Goal: Task Accomplishment & Management: Complete application form

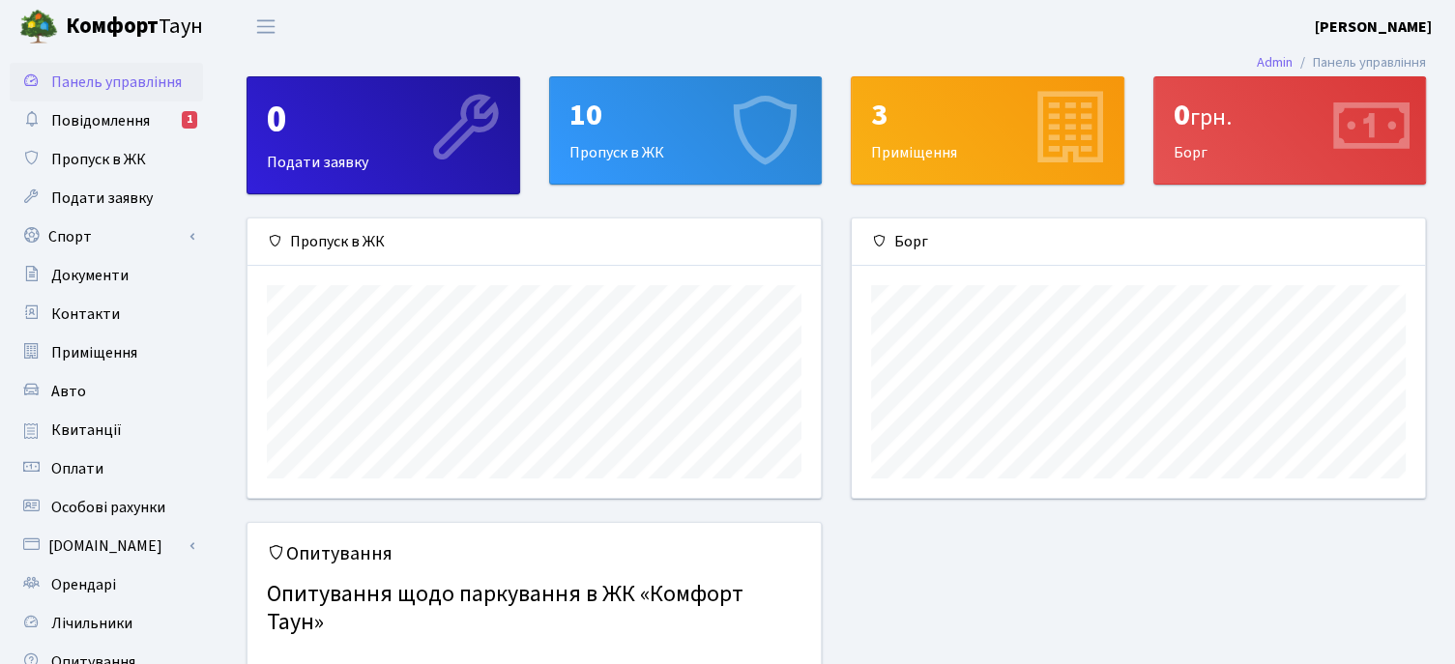
scroll to position [278, 572]
click at [605, 147] on div "10 Пропуск в ЖК" at bounding box center [686, 130] width 272 height 106
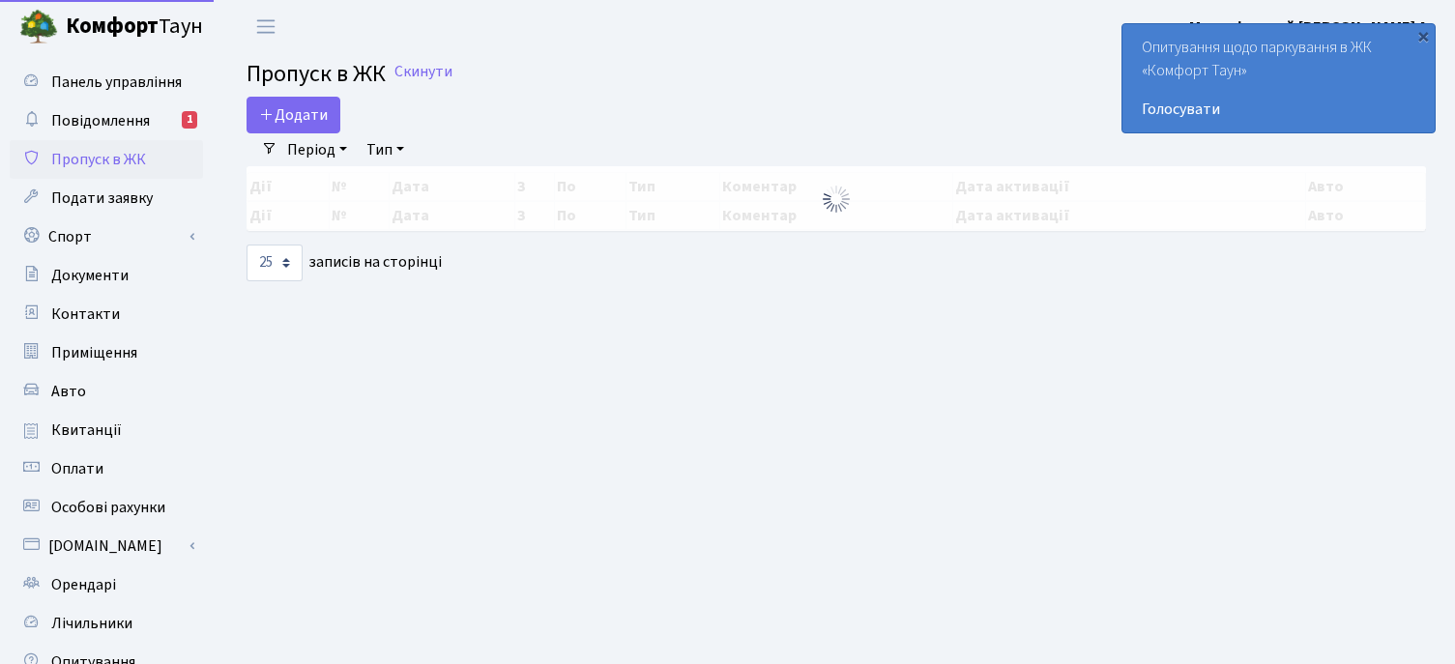
select select "25"
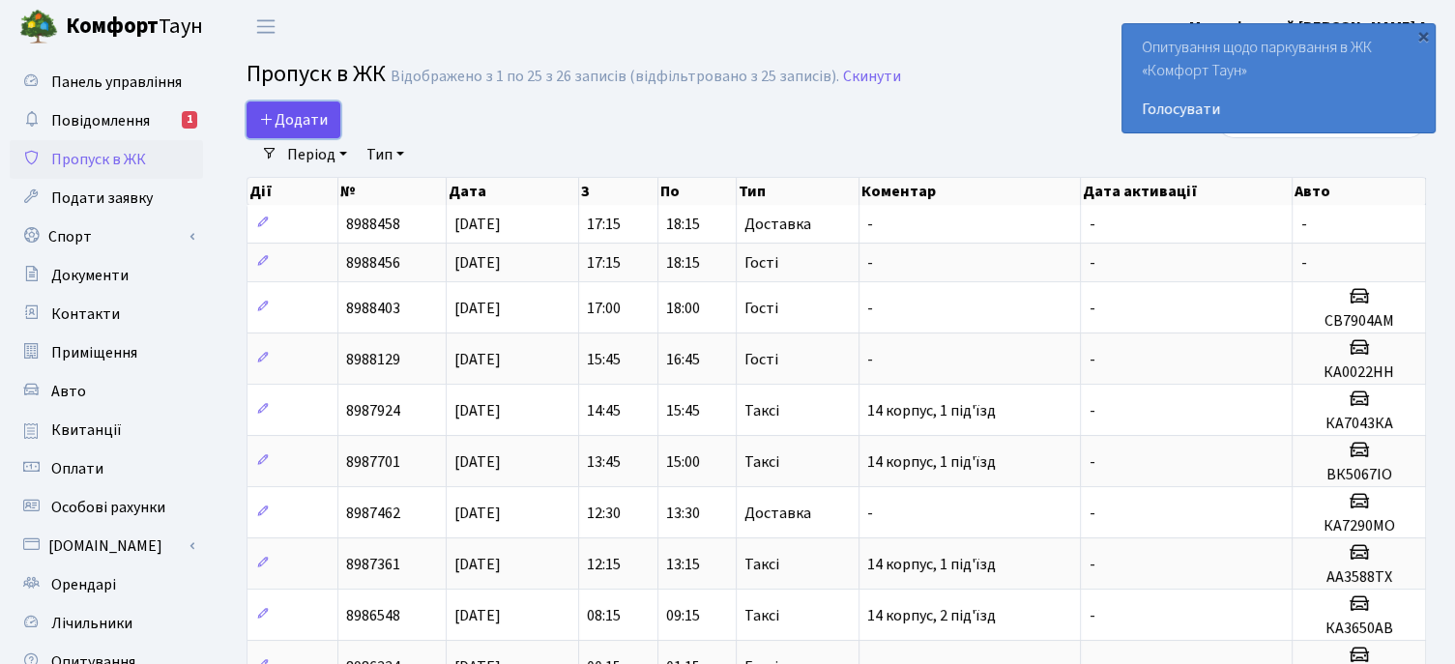
click at [303, 120] on span "Додати" at bounding box center [293, 119] width 69 height 21
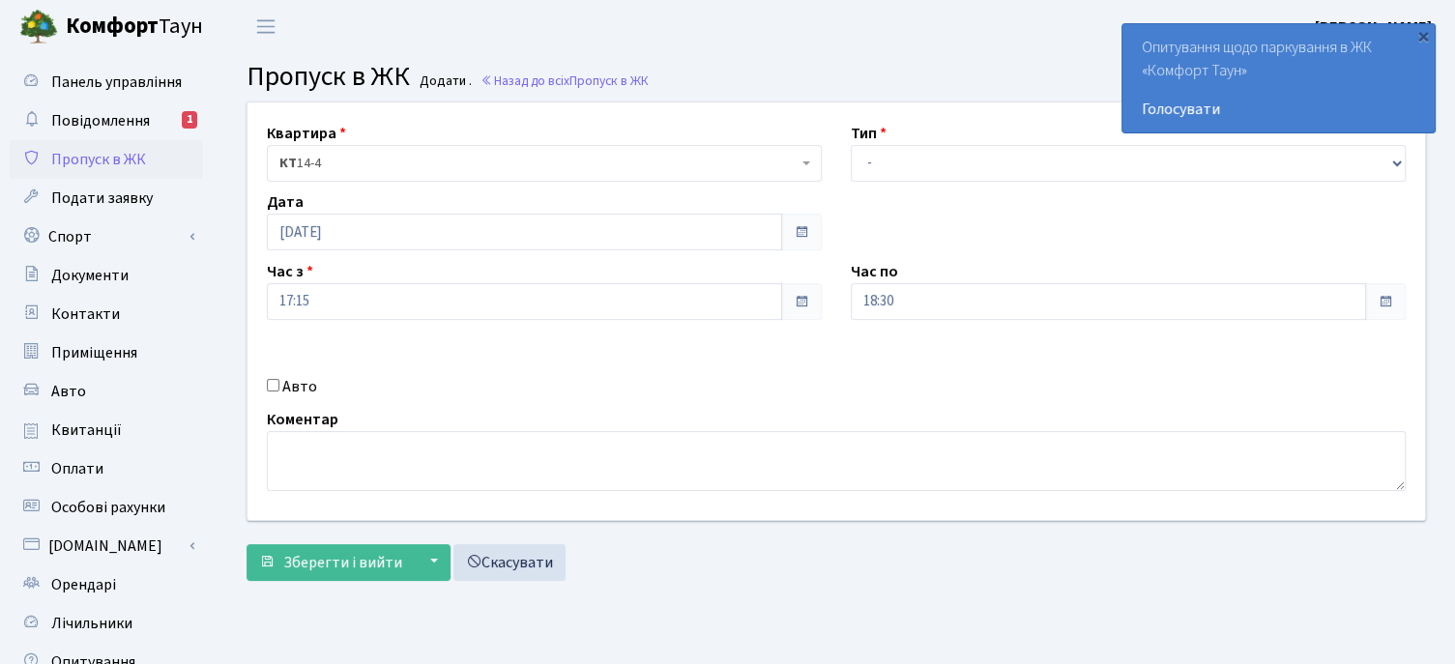
click at [274, 383] on input "Авто" at bounding box center [273, 385] width 13 height 13
checkbox input "true"
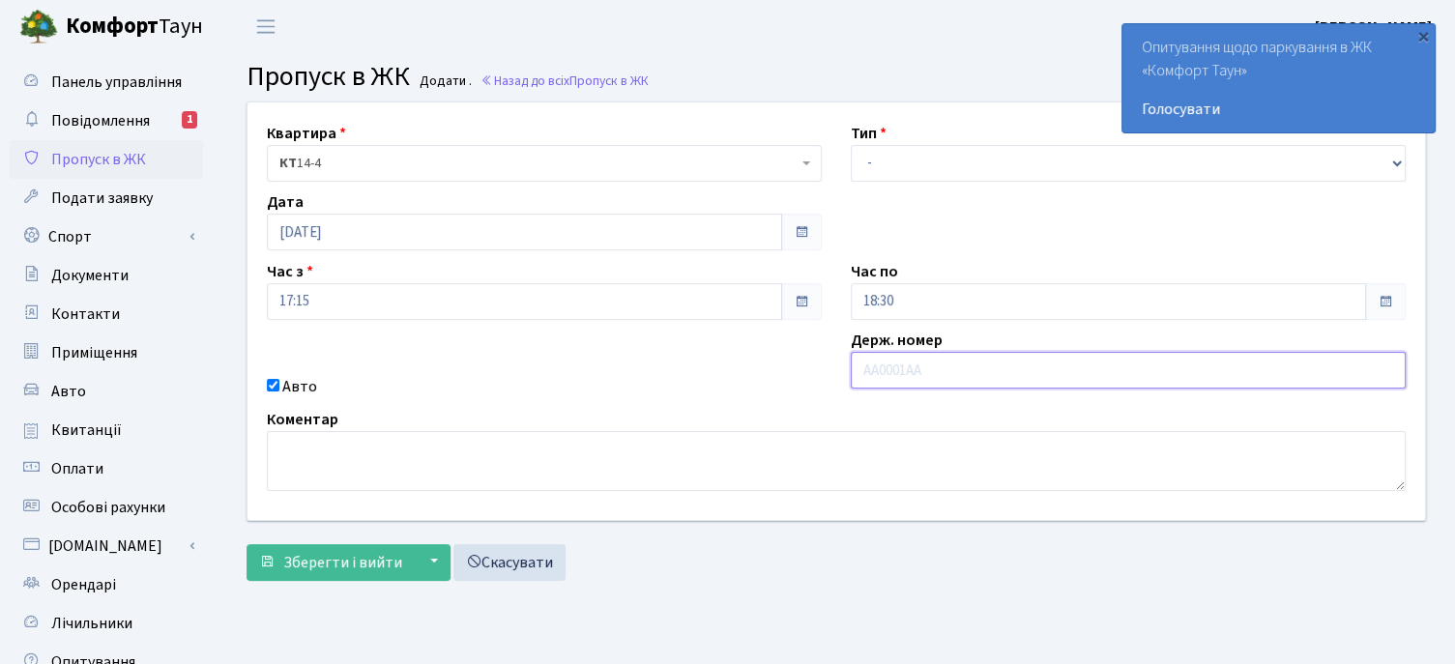
paste input "КА7602ІН"
type input "КА7602ІН"
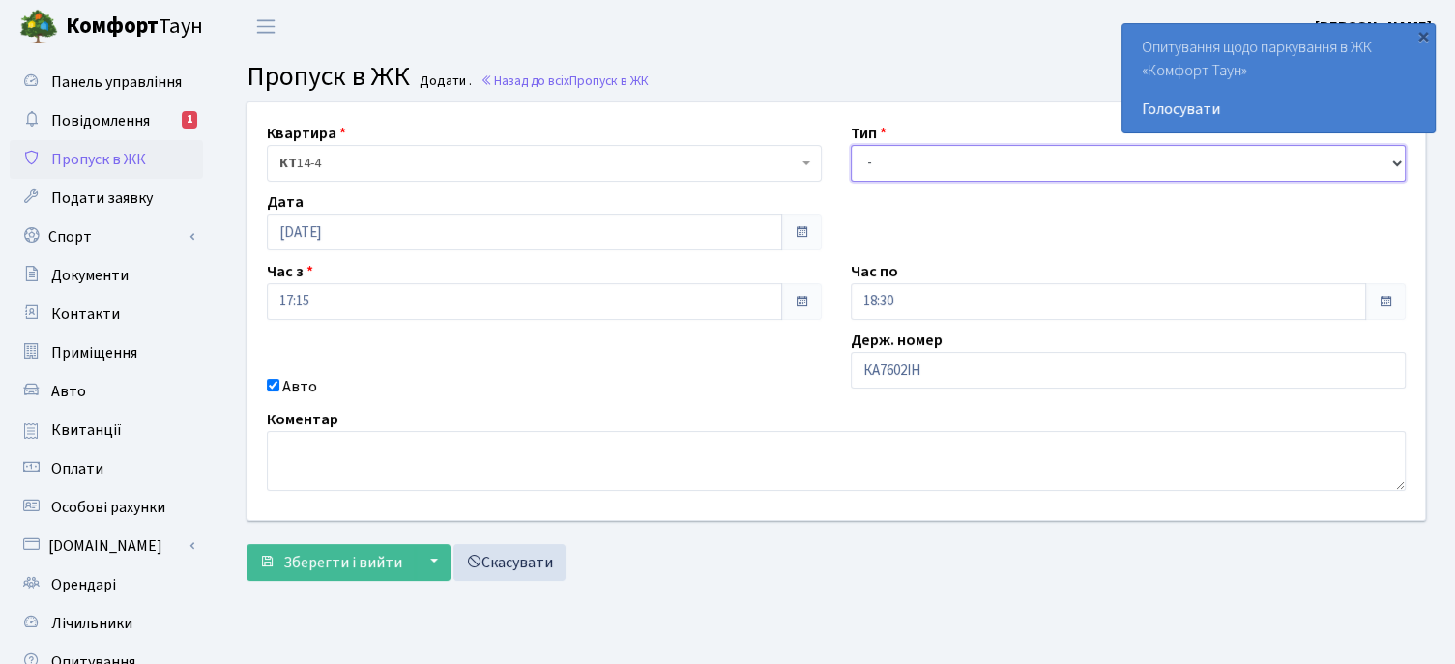
click at [881, 158] on select "- Доставка Таксі Гості Сервіс" at bounding box center [1128, 163] width 555 height 37
select select "18"
click at [851, 145] on select "- Доставка Таксі Гості Сервіс" at bounding box center [1128, 163] width 555 height 37
click at [476, 161] on span "КТ 14-4" at bounding box center [538, 163] width 518 height 19
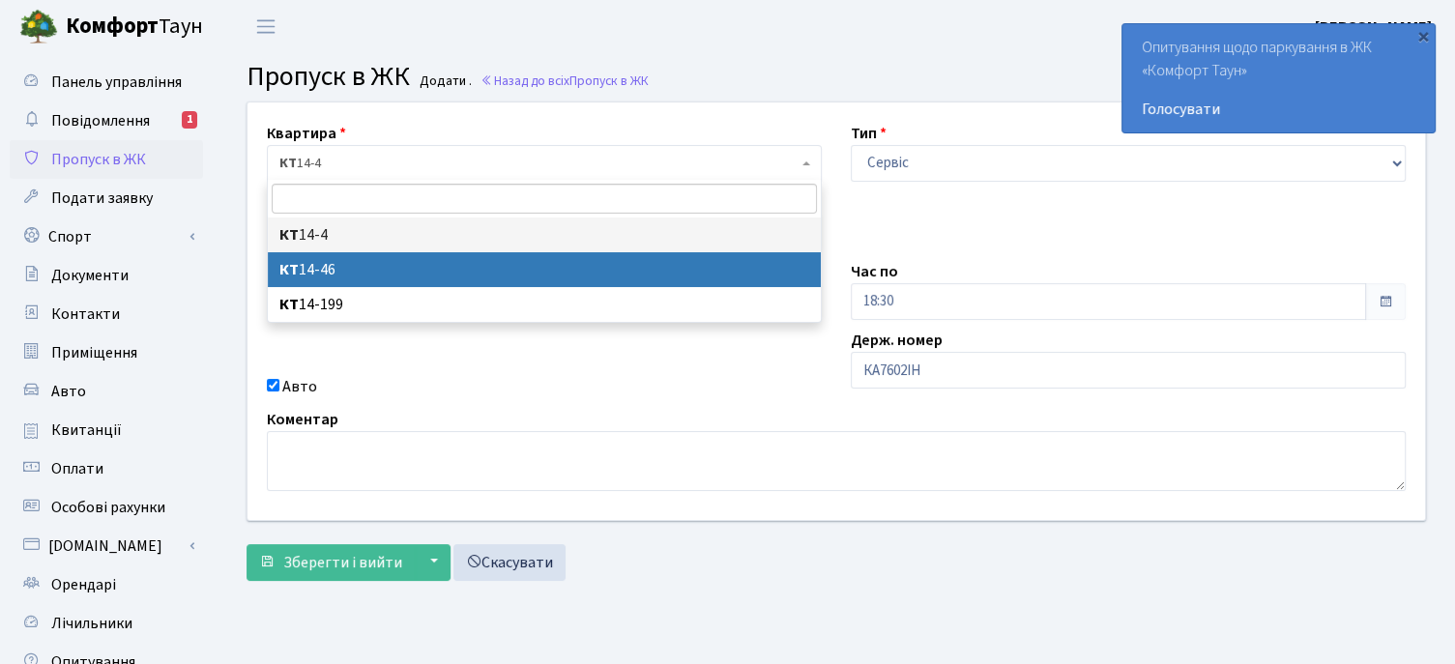
select select "7423"
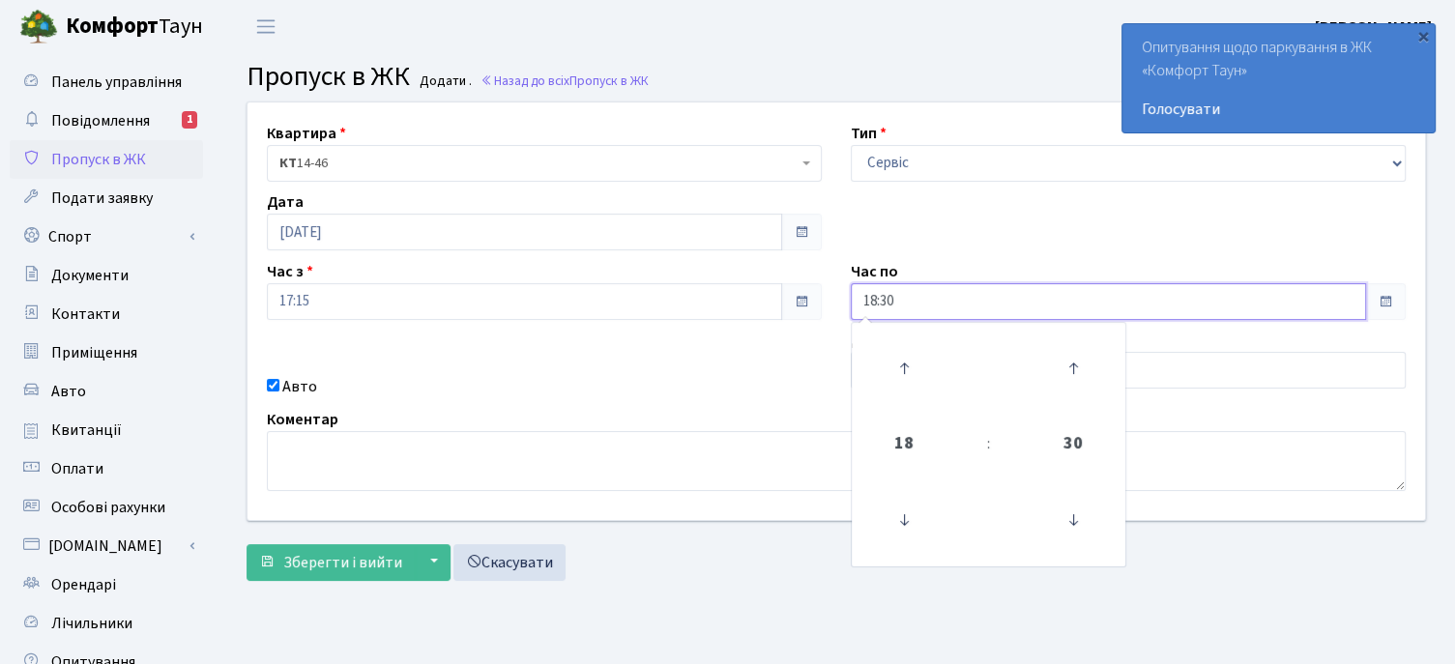
click at [873, 297] on input "18:30" at bounding box center [1108, 301] width 515 height 37
type input "22:30"
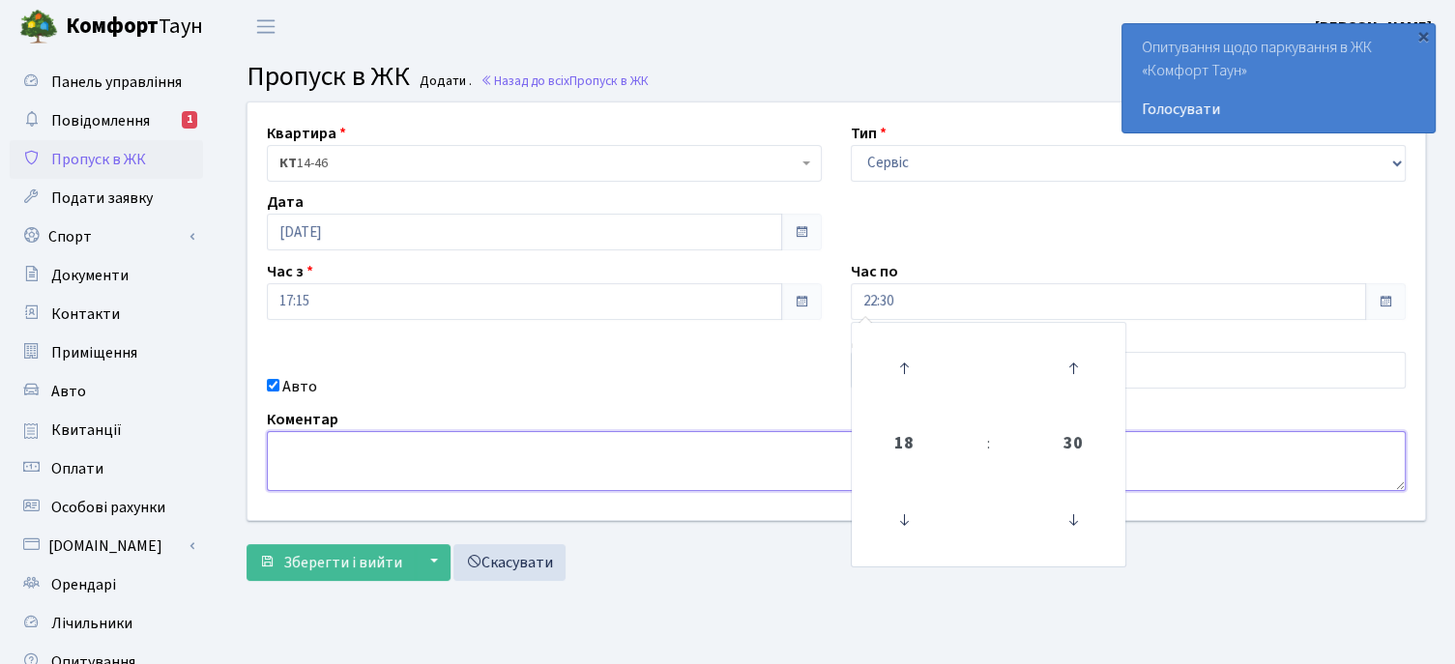
click at [392, 452] on textarea at bounding box center [836, 461] width 1139 height 60
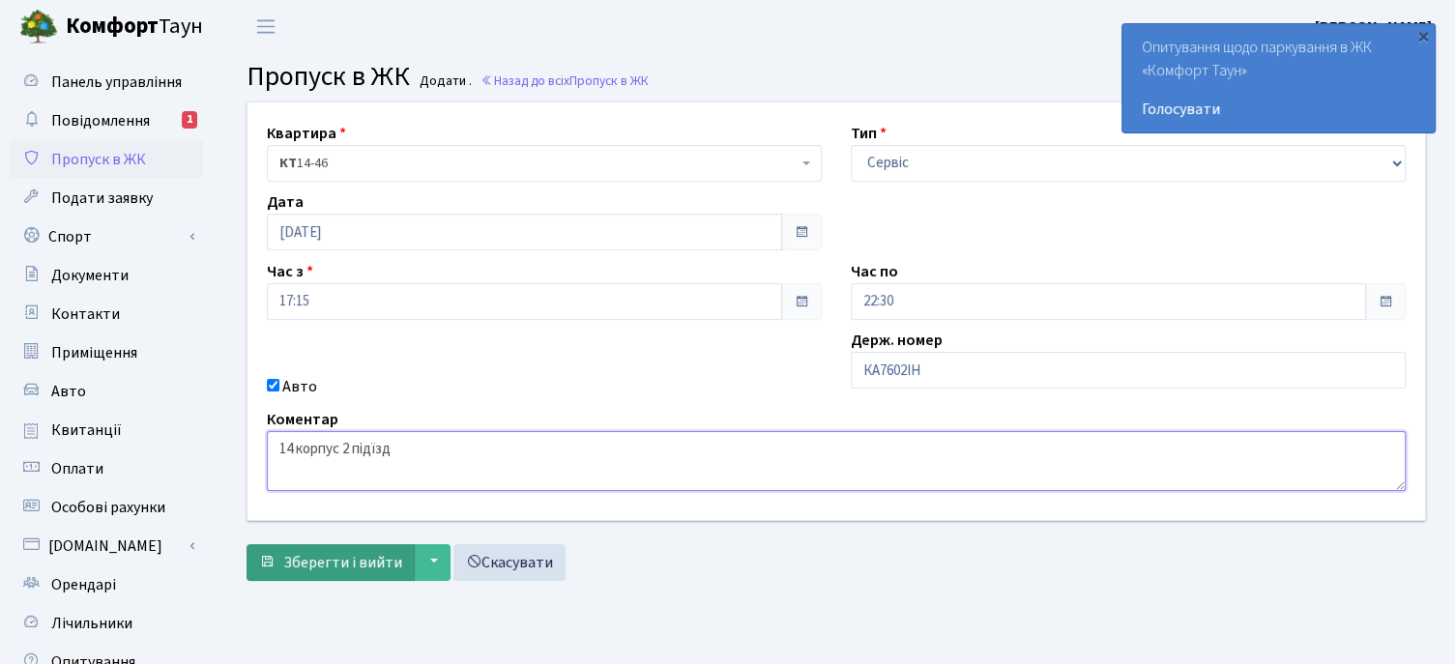
type textarea "14 корпус 2 підїзд"
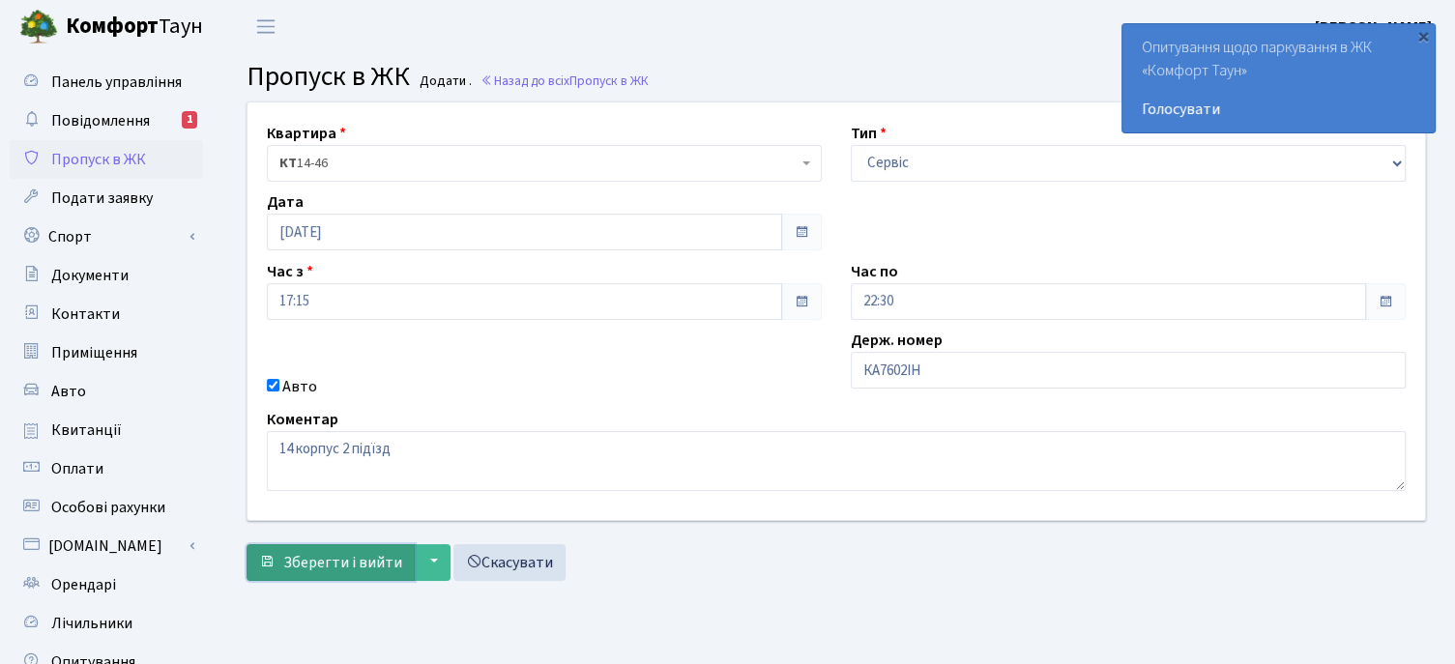
click at [302, 562] on span "Зберегти і вийти" at bounding box center [342, 562] width 119 height 21
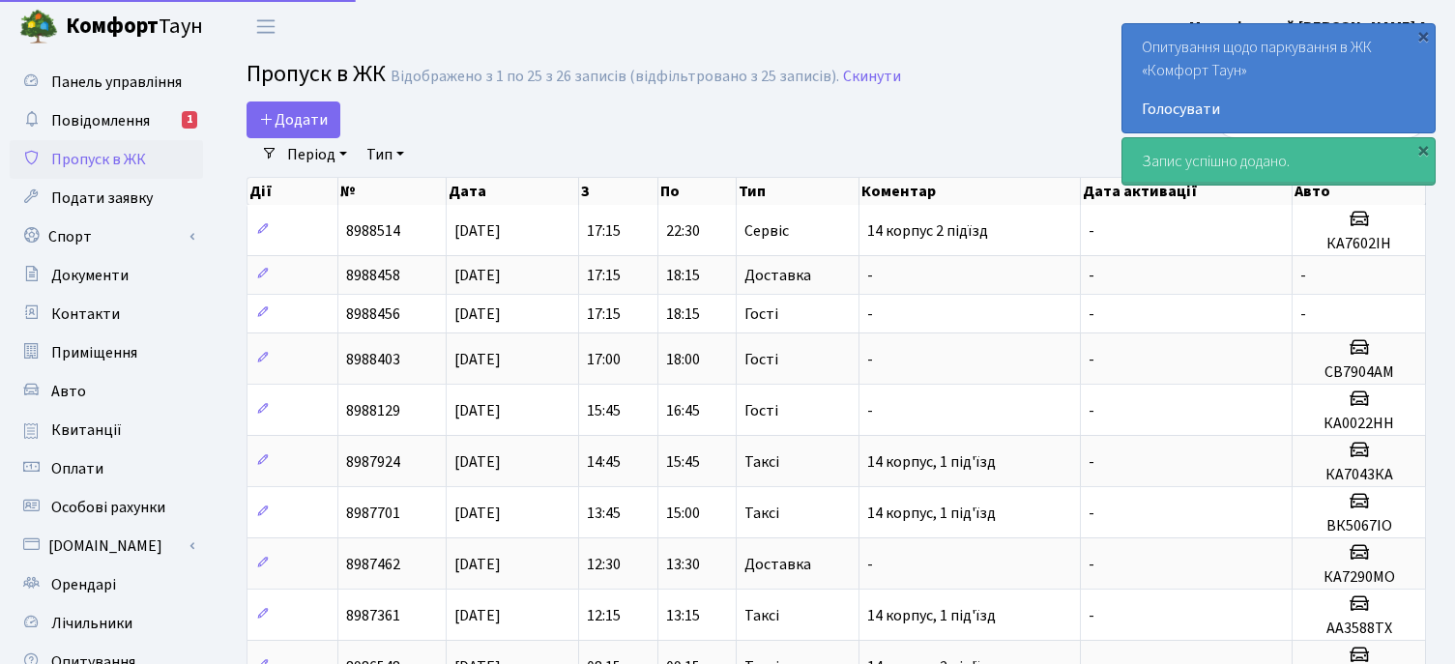
select select "25"
